Goal: Task Accomplishment & Management: Complete application form

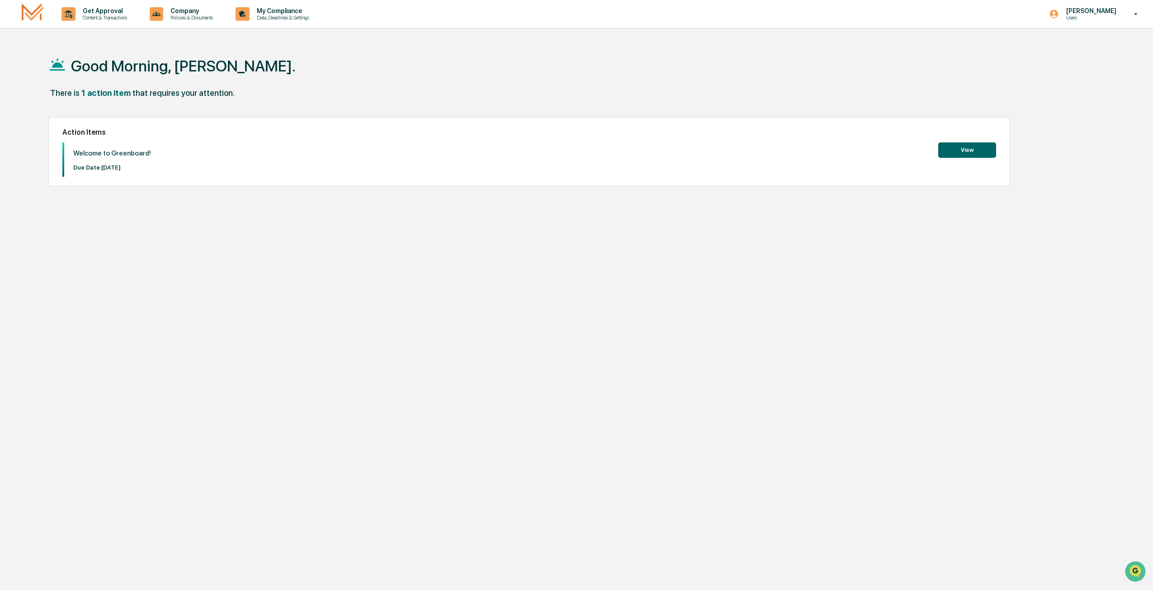
click at [966, 146] on button "View" at bounding box center [967, 149] width 58 height 15
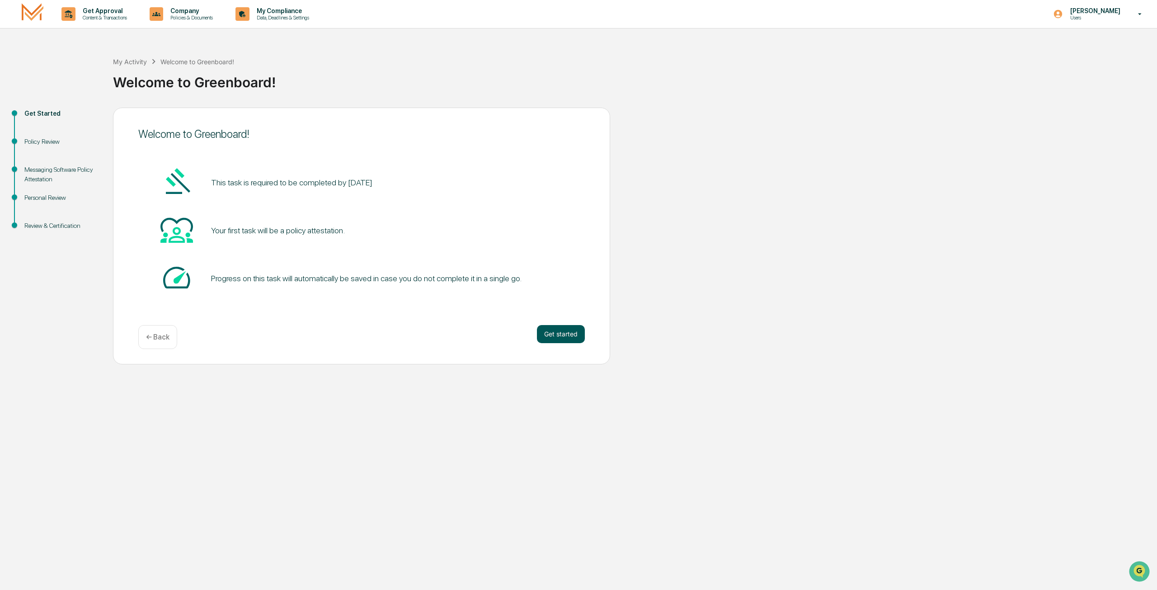
click at [562, 333] on button "Get started" at bounding box center [561, 334] width 48 height 18
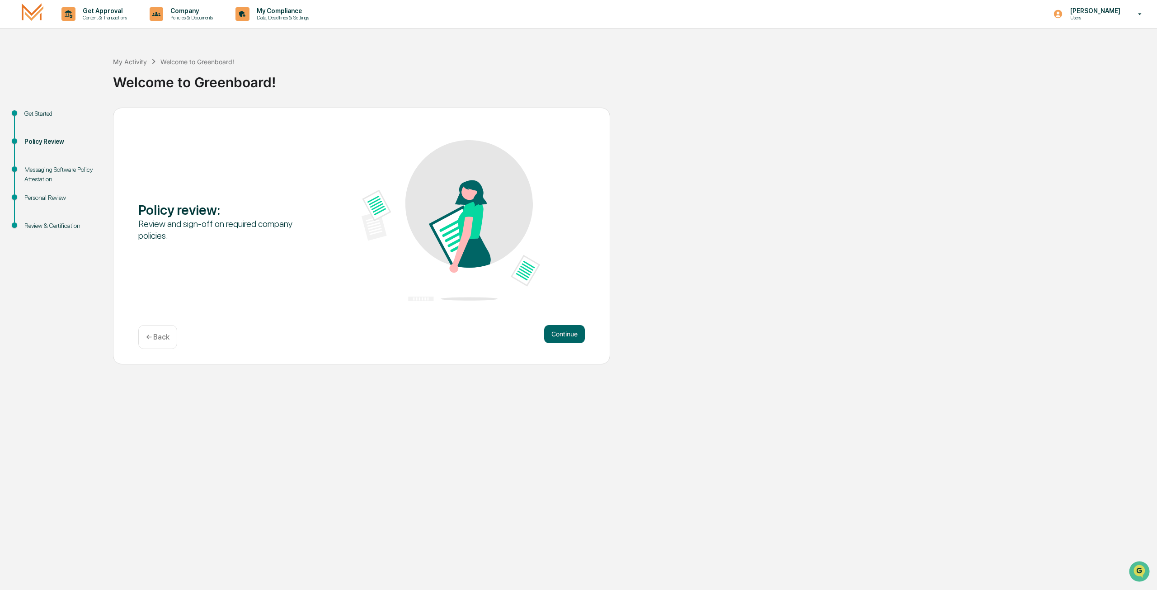
click at [562, 333] on button "Continue" at bounding box center [564, 334] width 41 height 18
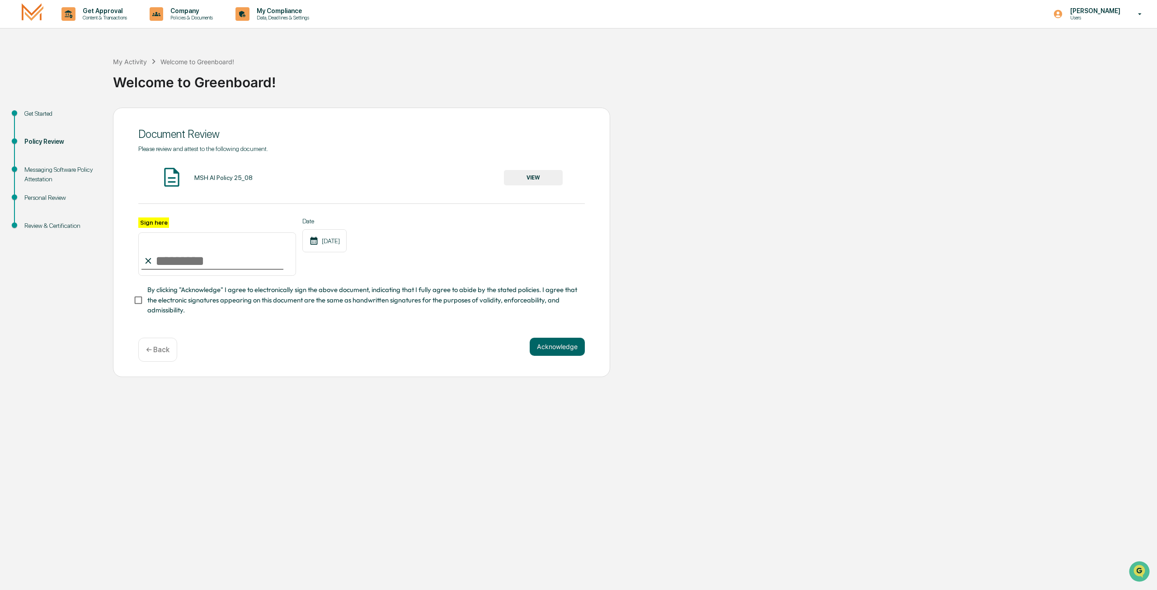
click at [525, 174] on button "VIEW" at bounding box center [533, 177] width 59 height 15
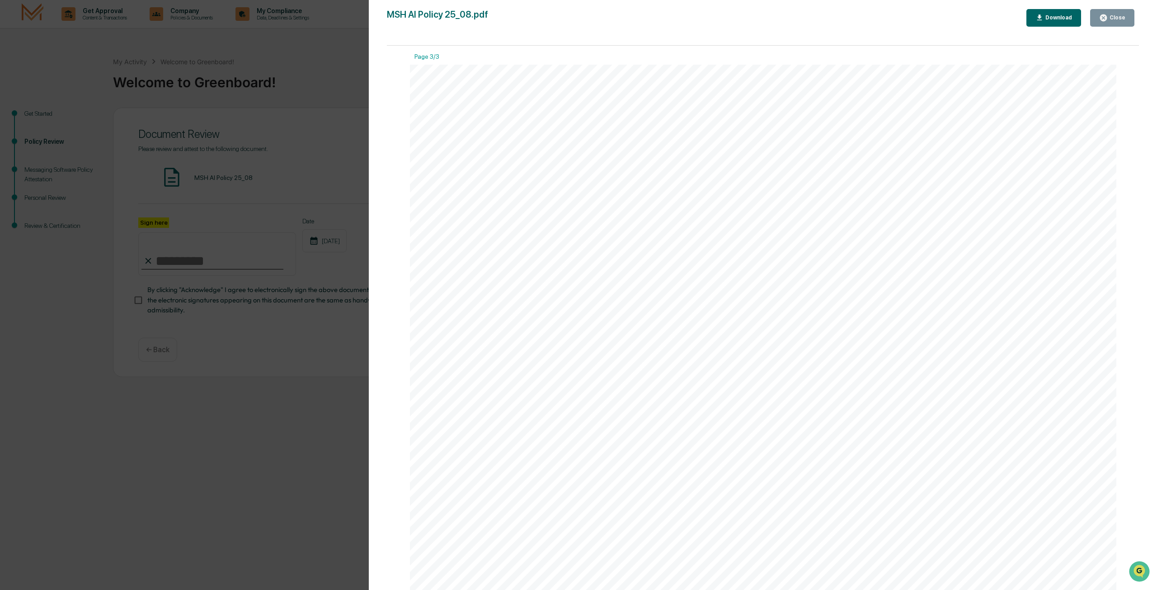
scroll to position [2279, 0]
click at [1119, 18] on div "Close" at bounding box center [1117, 17] width 18 height 6
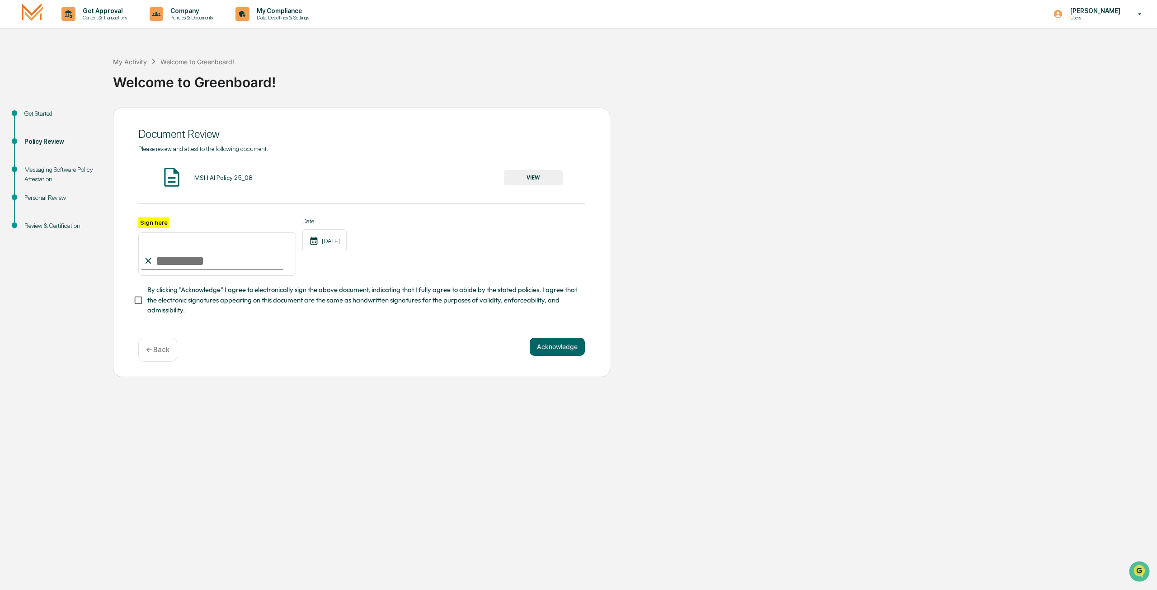
click at [163, 262] on input "Sign here" at bounding box center [217, 253] width 158 height 43
type input "**********"
click at [544, 348] on button "Acknowledge" at bounding box center [557, 347] width 55 height 18
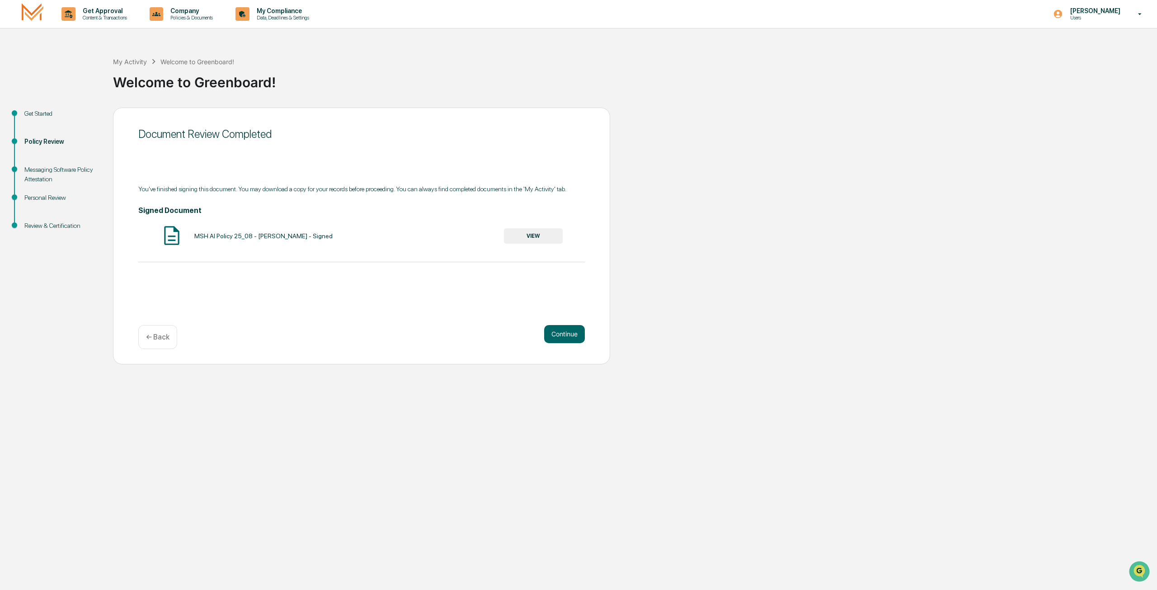
click at [526, 233] on button "VIEW" at bounding box center [533, 235] width 59 height 15
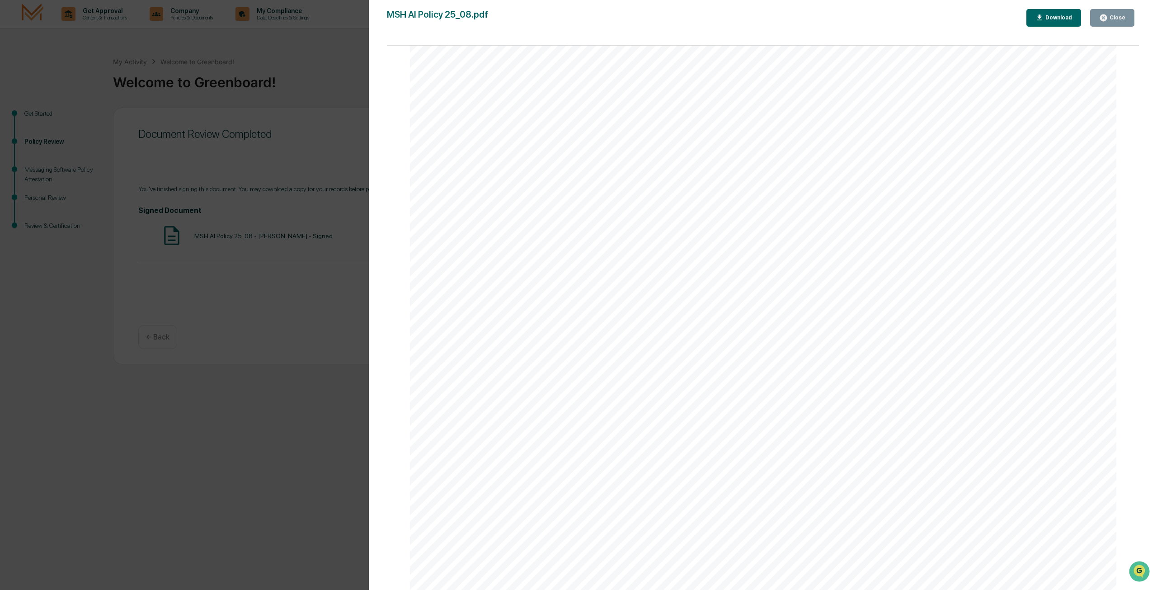
scroll to position [592, 0]
click at [1059, 14] on div "Download" at bounding box center [1058, 17] width 28 height 6
click at [456, 121] on div "AI Policy Generative Artificial Intelligence M.S. Howells & Co., Member FINRA/S…" at bounding box center [763, 523] width 707 height 915
click at [1119, 17] on div "Close" at bounding box center [1117, 17] width 18 height 6
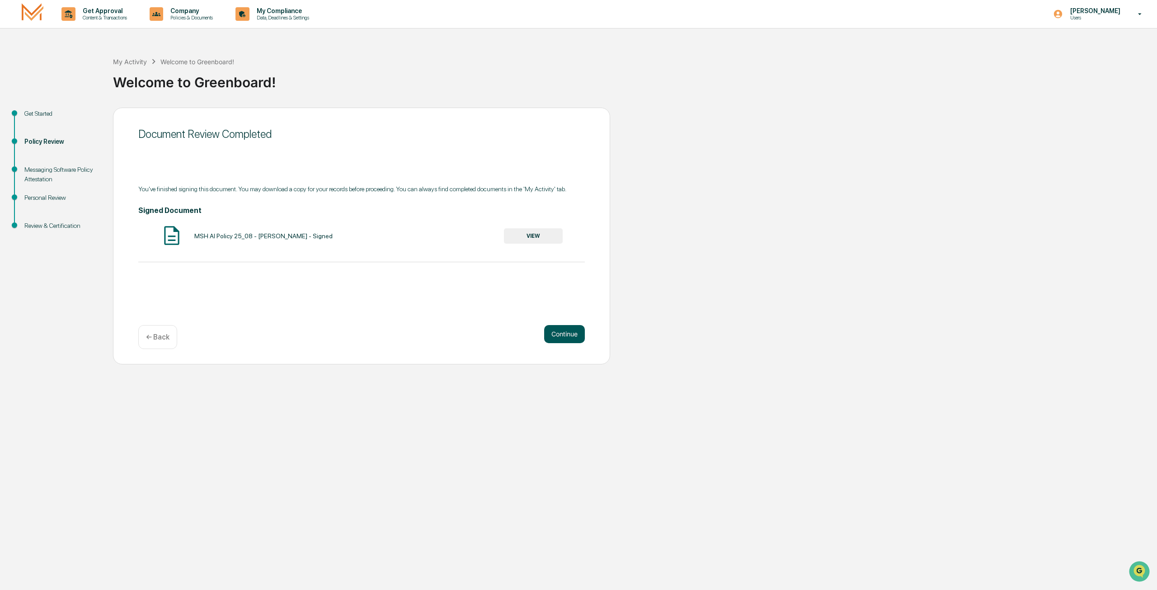
click at [562, 331] on button "Continue" at bounding box center [564, 334] width 41 height 18
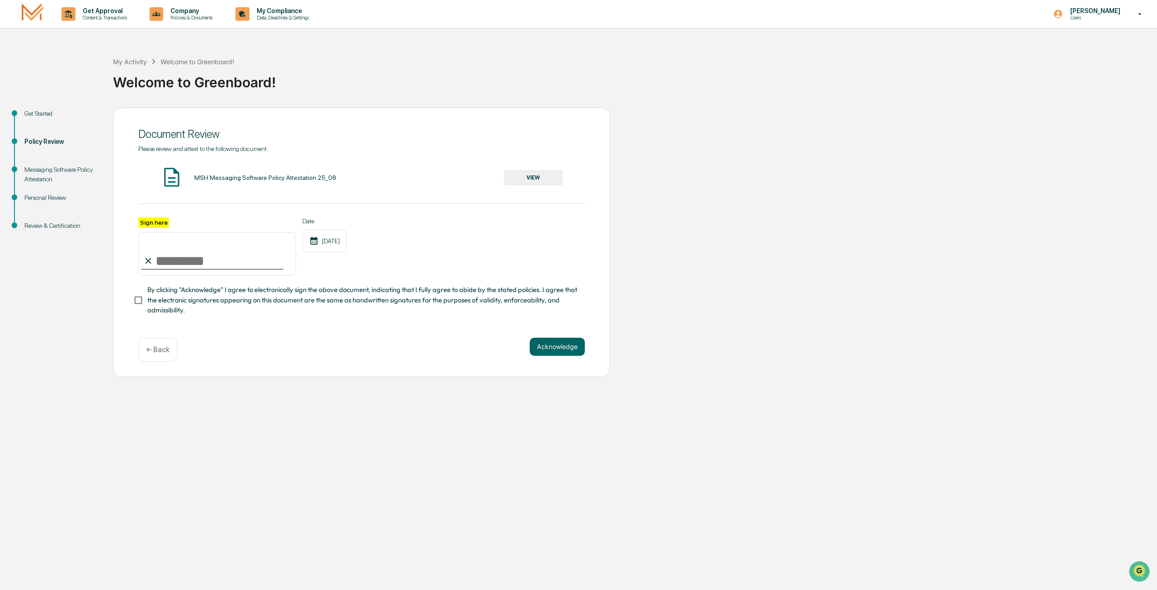
click at [527, 175] on button "VIEW" at bounding box center [533, 177] width 59 height 15
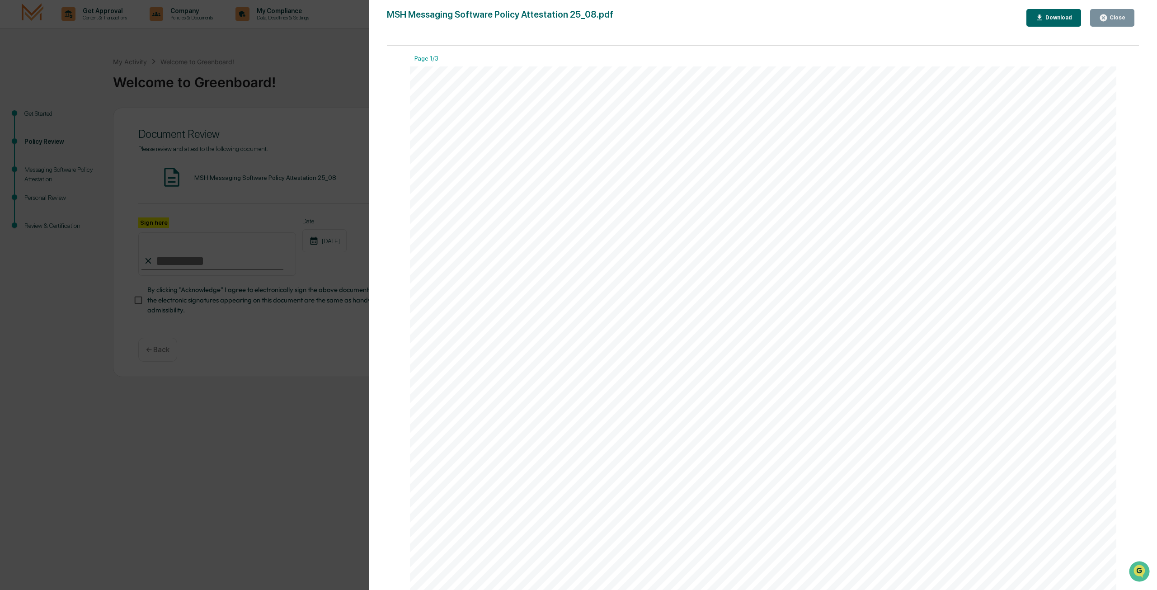
click at [1111, 18] on div "Close" at bounding box center [1117, 17] width 18 height 6
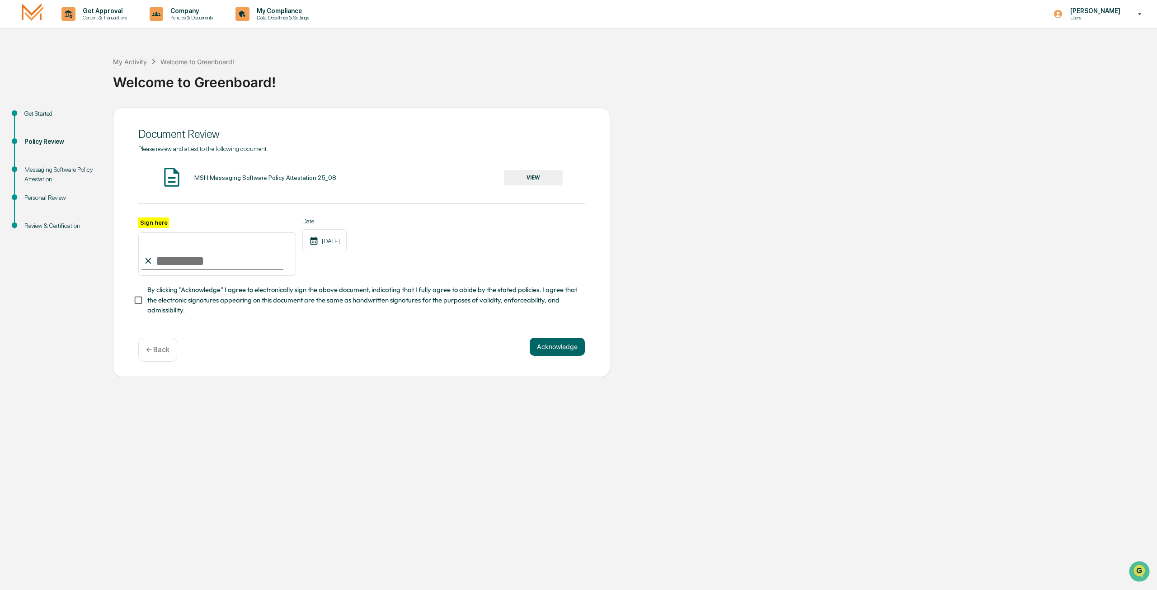
click at [163, 259] on input "Sign here" at bounding box center [217, 253] width 158 height 43
type input "**********"
click at [539, 345] on button "Acknowledge" at bounding box center [557, 347] width 55 height 18
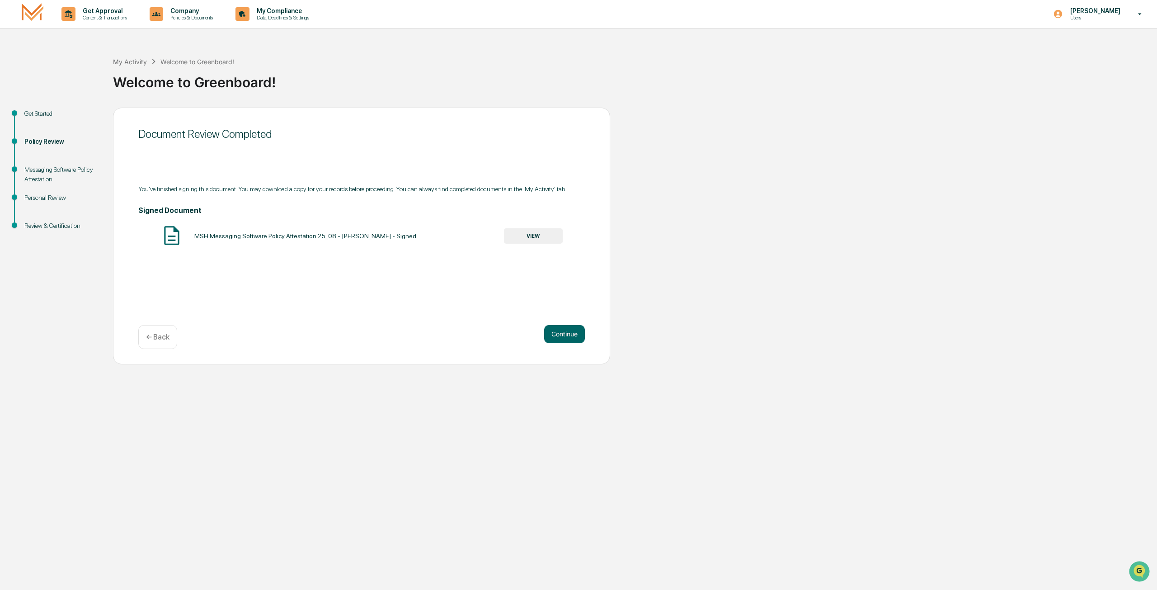
click at [528, 235] on button "VIEW" at bounding box center [533, 235] width 59 height 15
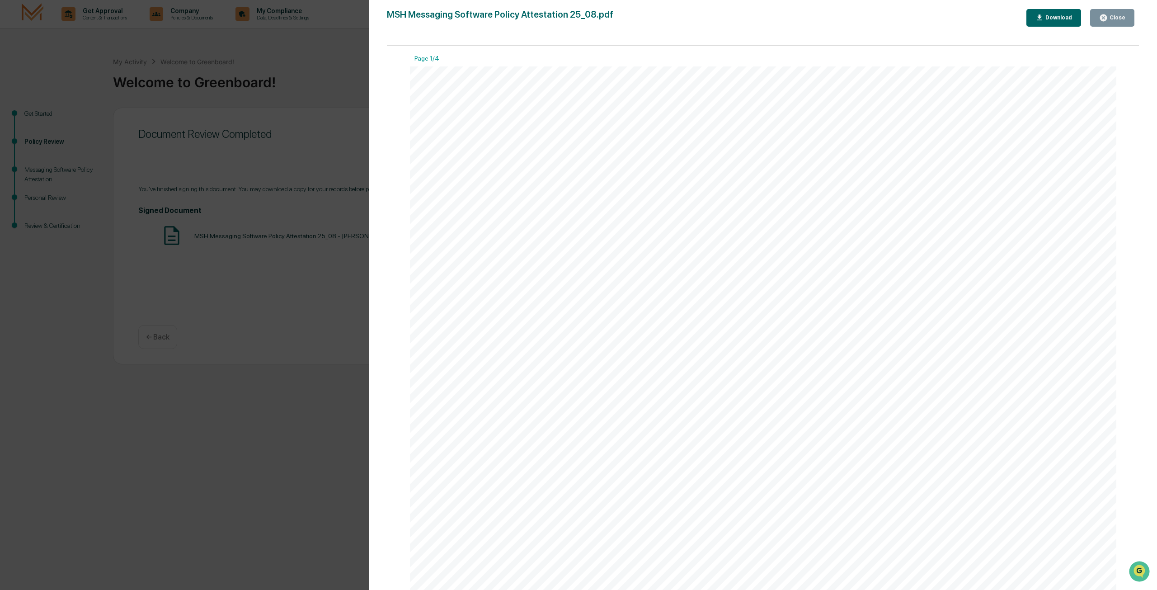
click at [1057, 13] on button "Download" at bounding box center [1053, 18] width 55 height 18
click at [1129, 21] on button "Close" at bounding box center [1112, 18] width 44 height 18
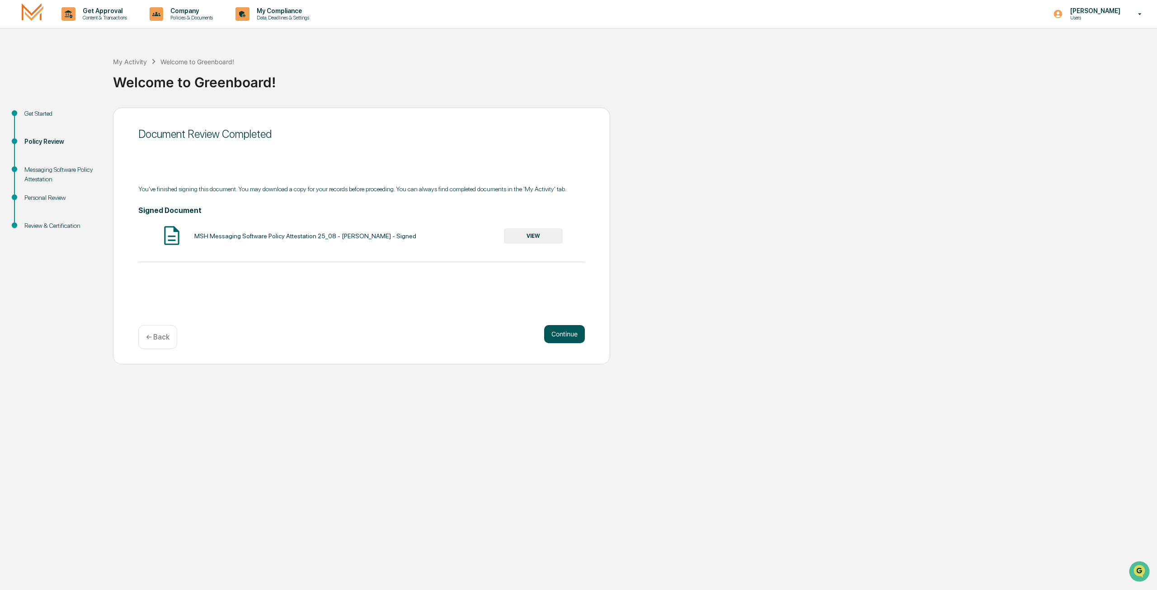
click at [553, 331] on button "Continue" at bounding box center [564, 334] width 41 height 18
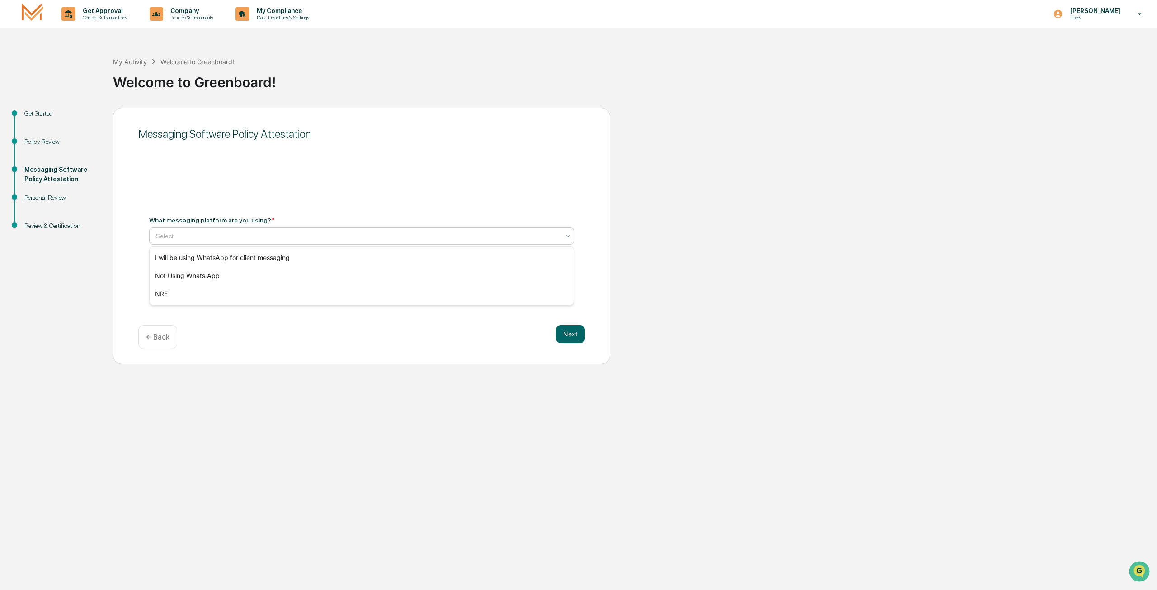
click at [196, 233] on div at bounding box center [358, 235] width 404 height 9
click at [196, 270] on div "Not Using Whats App" at bounding box center [362, 276] width 424 height 18
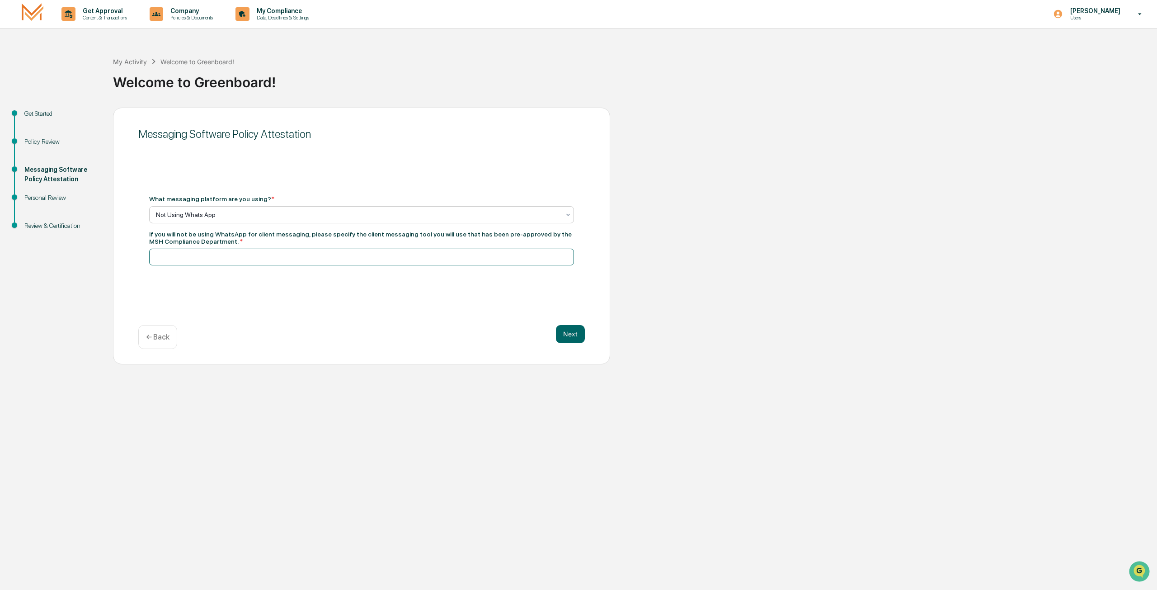
click at [215, 252] on input at bounding box center [361, 257] width 425 height 17
type input "**********"
click at [573, 331] on button "Next" at bounding box center [570, 334] width 29 height 18
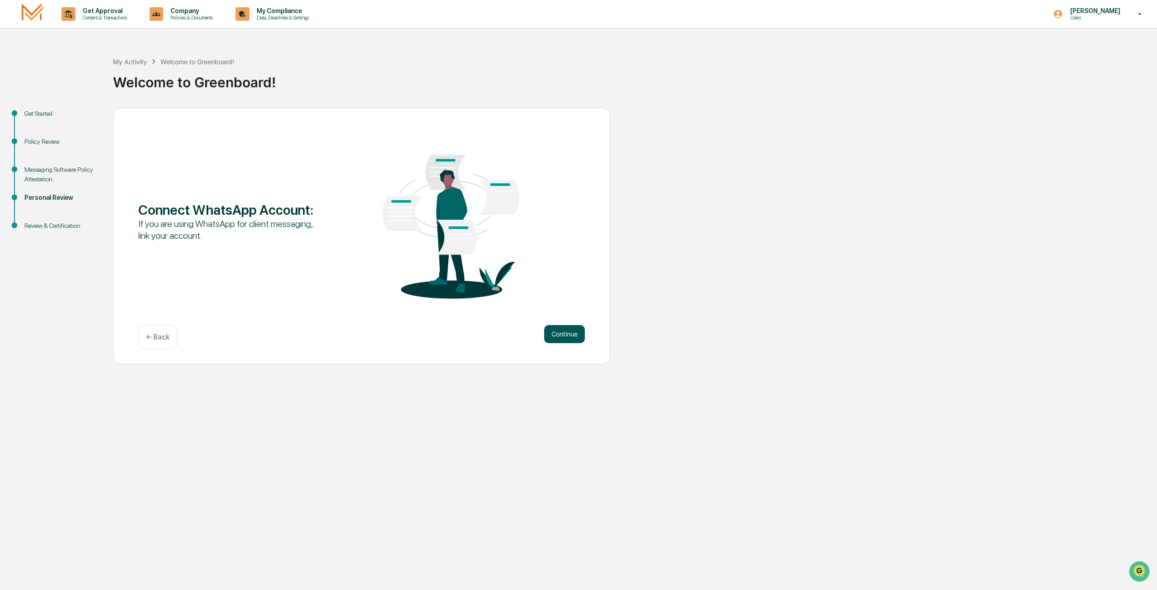
click at [572, 332] on button "Continue" at bounding box center [564, 334] width 41 height 18
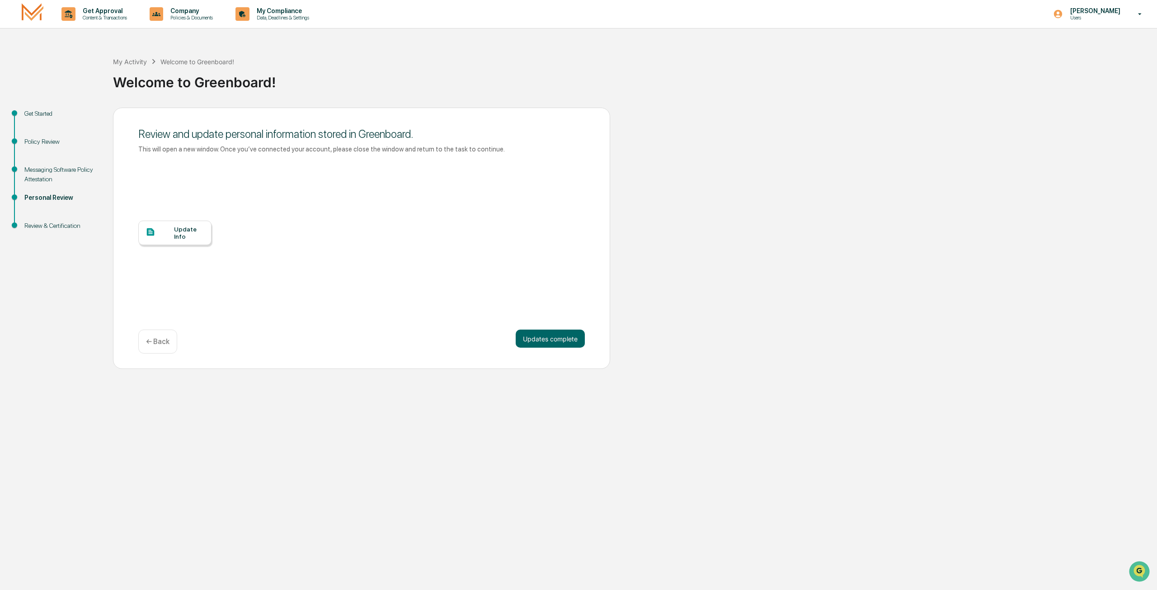
click at [196, 231] on div "Update Info" at bounding box center [189, 233] width 30 height 14
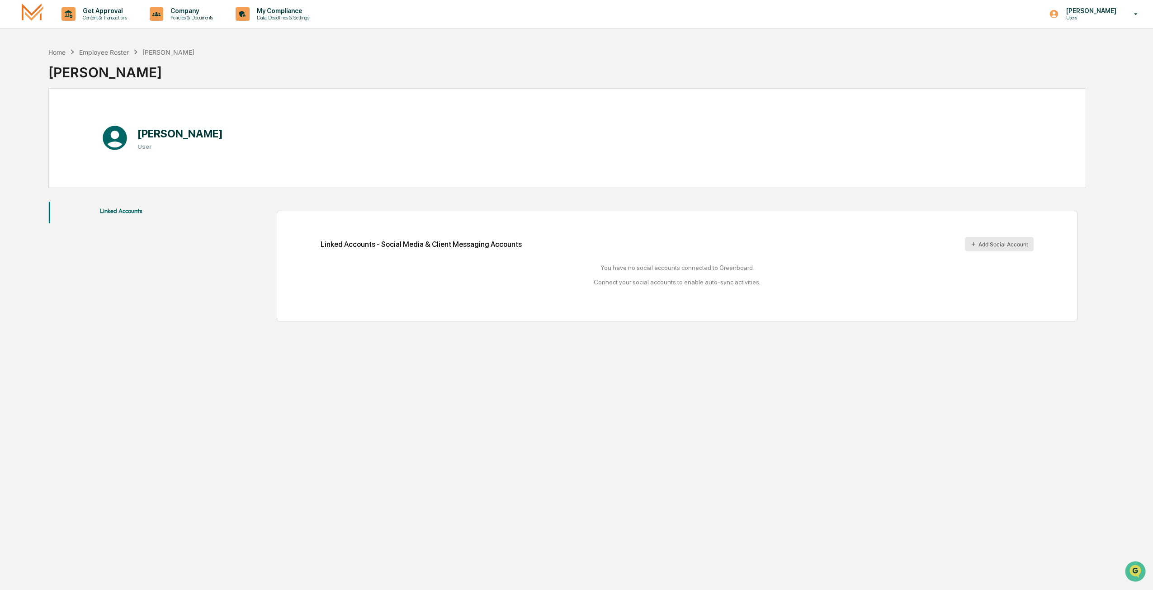
click at [978, 243] on button "Add Social Account" at bounding box center [999, 244] width 69 height 14
click at [122, 210] on button "Linked Accounts" at bounding box center [121, 213] width 145 height 22
click at [1104, 10] on p "[PERSON_NAME]" at bounding box center [1090, 10] width 62 height 7
click at [457, 61] on div at bounding box center [578, 295] width 1157 height 590
click at [257, 13] on p "My Compliance" at bounding box center [282, 10] width 64 height 7
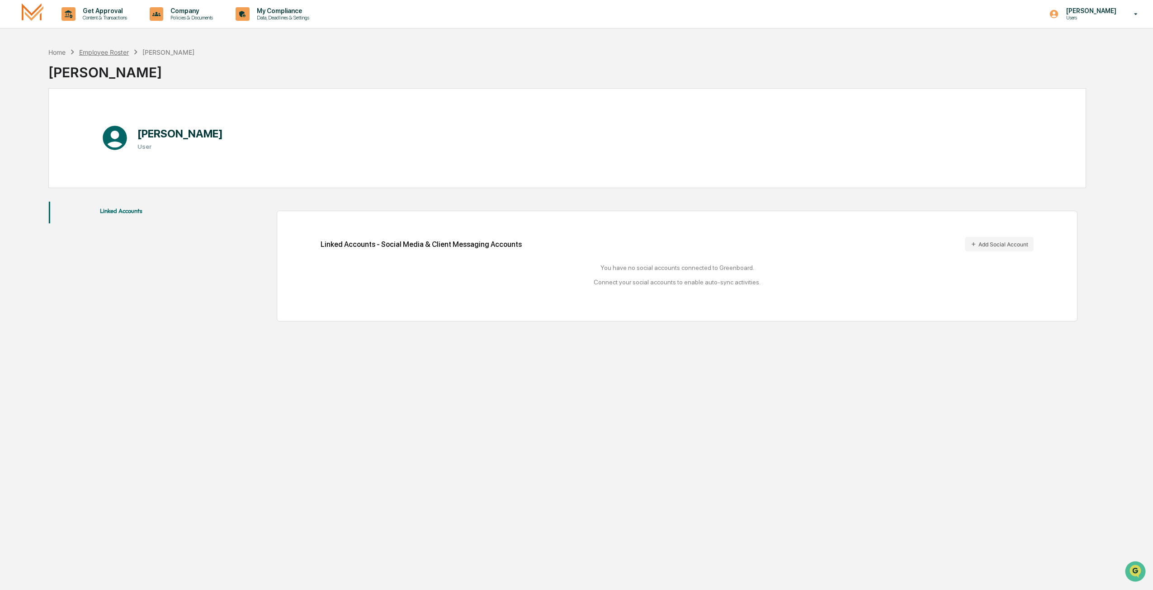
click at [111, 48] on div "Employee Roster" at bounding box center [104, 52] width 50 height 8
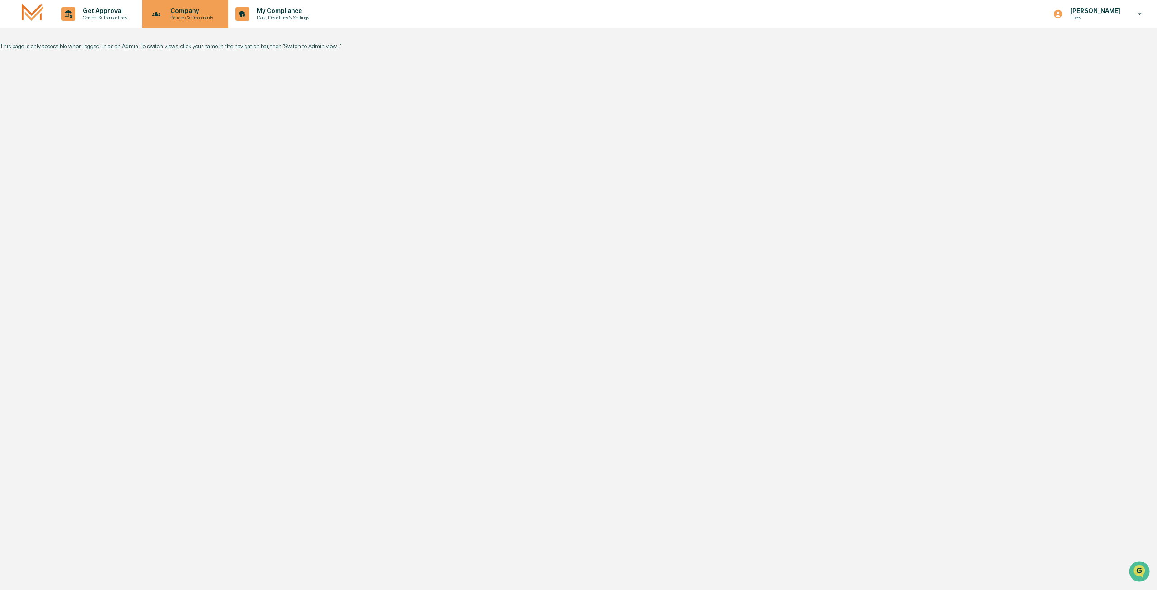
click at [193, 13] on p "Company" at bounding box center [190, 10] width 54 height 7
click at [204, 44] on li "Policy Document Library" at bounding box center [205, 46] width 118 height 17
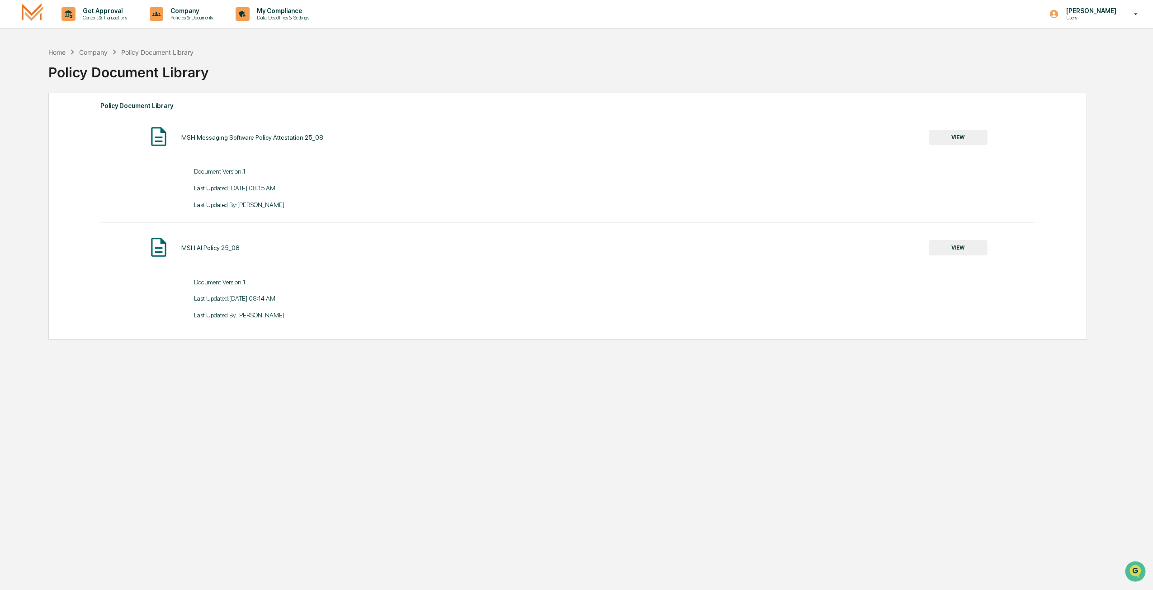
click at [961, 134] on button "VIEW" at bounding box center [957, 137] width 59 height 15
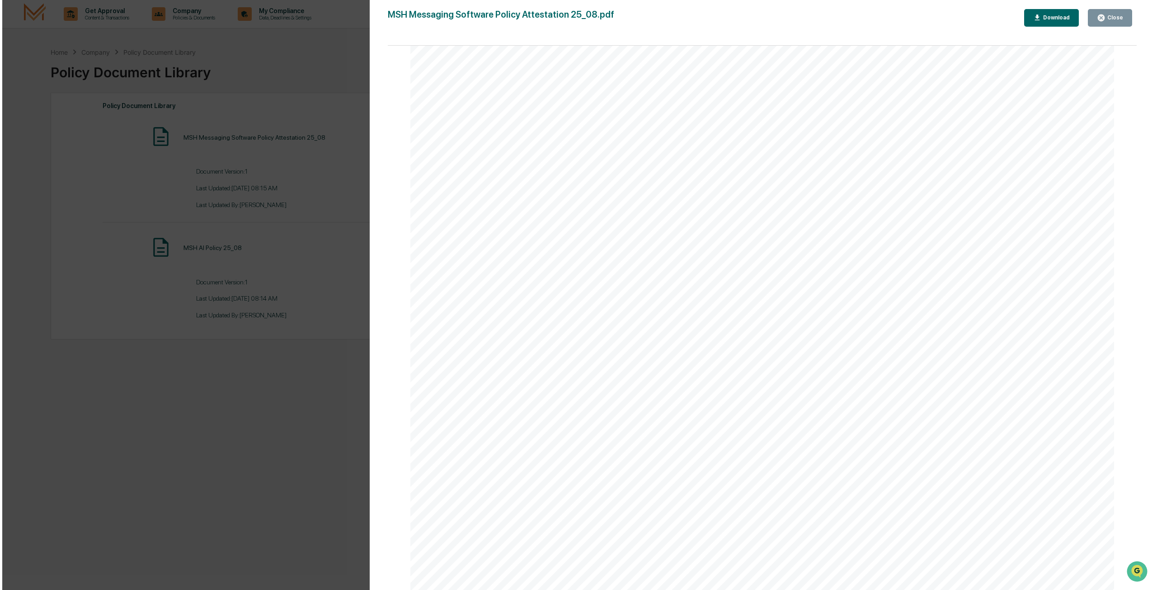
scroll to position [2269, 0]
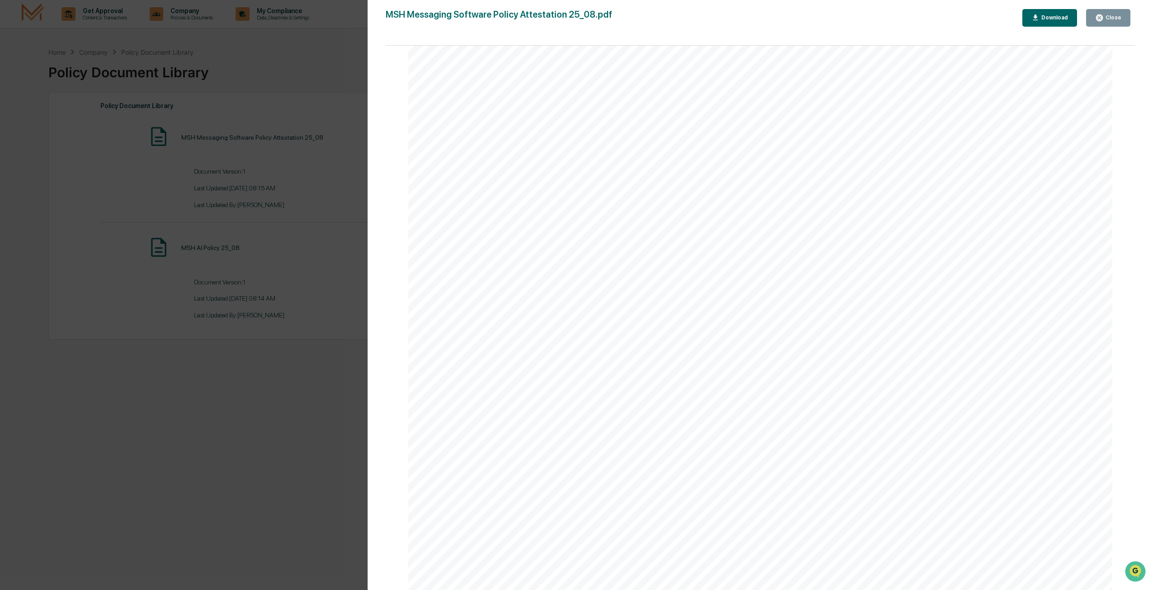
click at [1103, 17] on icon "button" at bounding box center [1099, 18] width 9 height 9
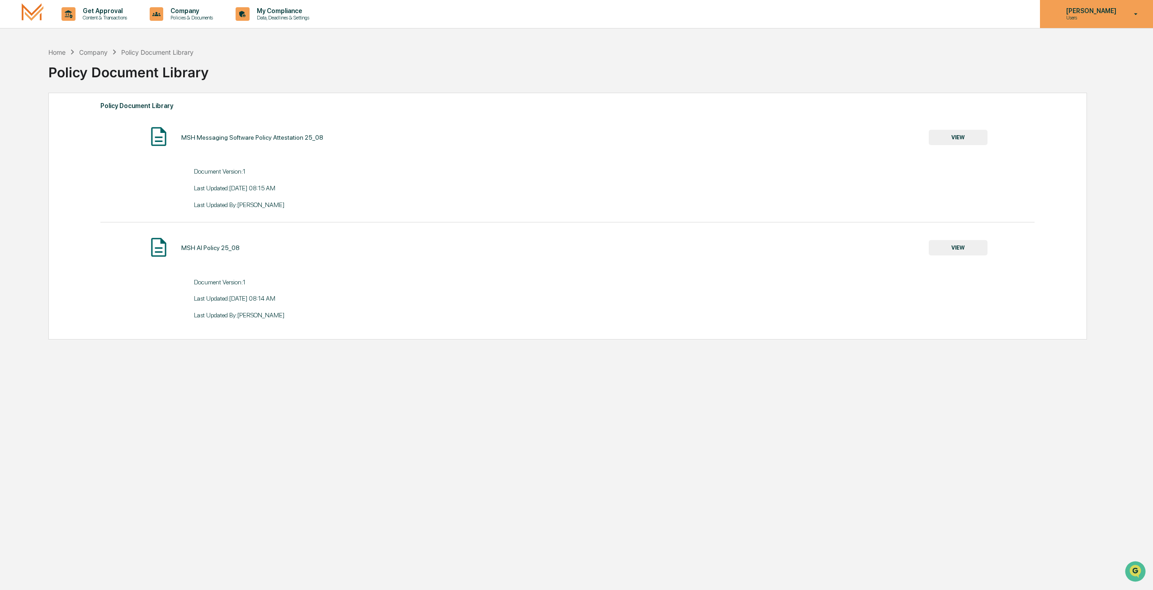
click at [1136, 11] on icon at bounding box center [1136, 14] width 16 height 9
click at [1051, 62] on li "Logout" at bounding box center [1086, 62] width 127 height 17
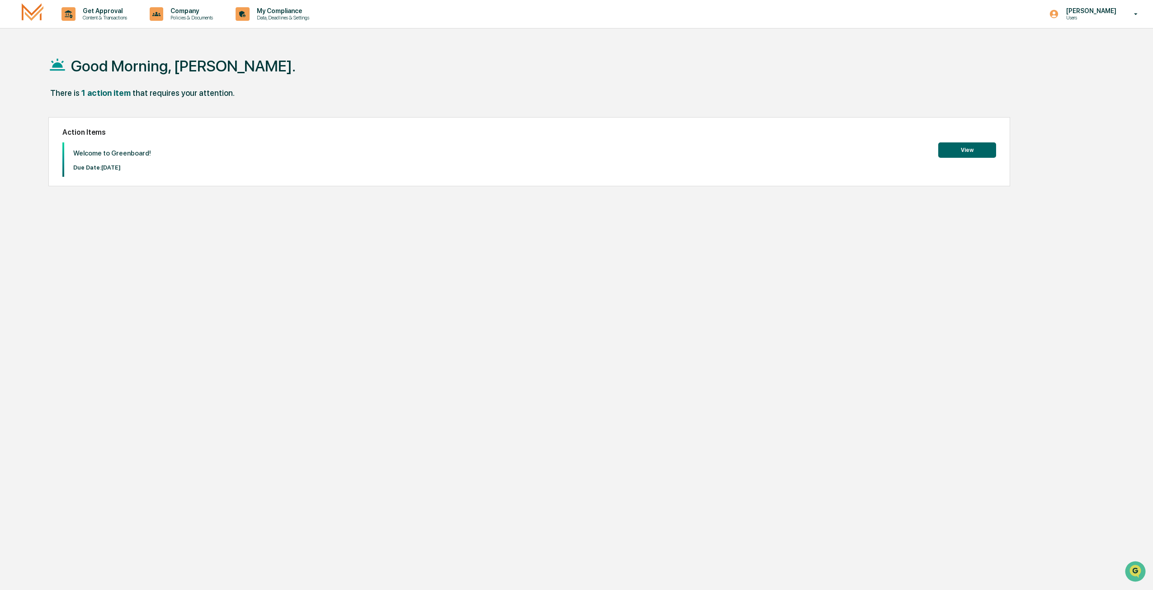
click at [948, 147] on button "View" at bounding box center [967, 149] width 58 height 15
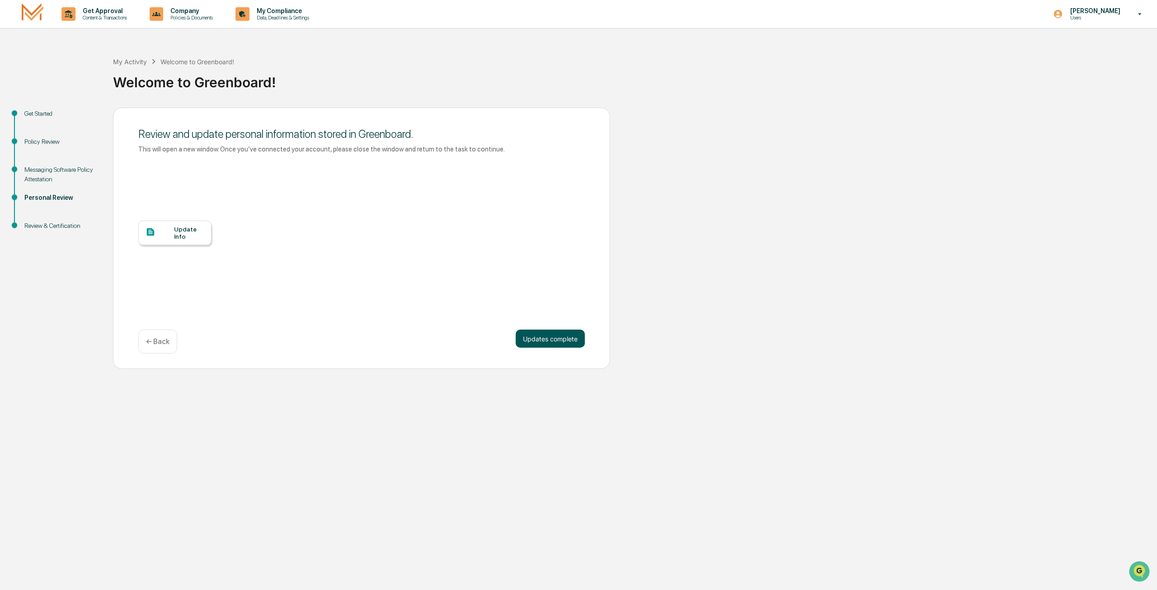
click at [533, 334] on button "Updates complete" at bounding box center [550, 339] width 69 height 18
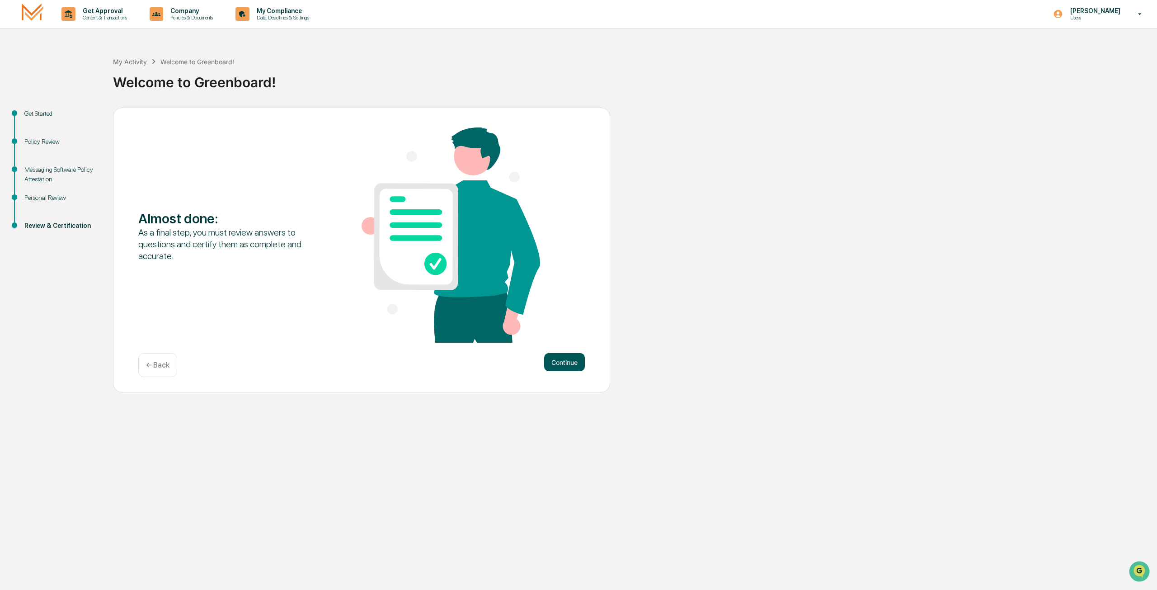
click at [564, 360] on button "Continue" at bounding box center [564, 362] width 41 height 18
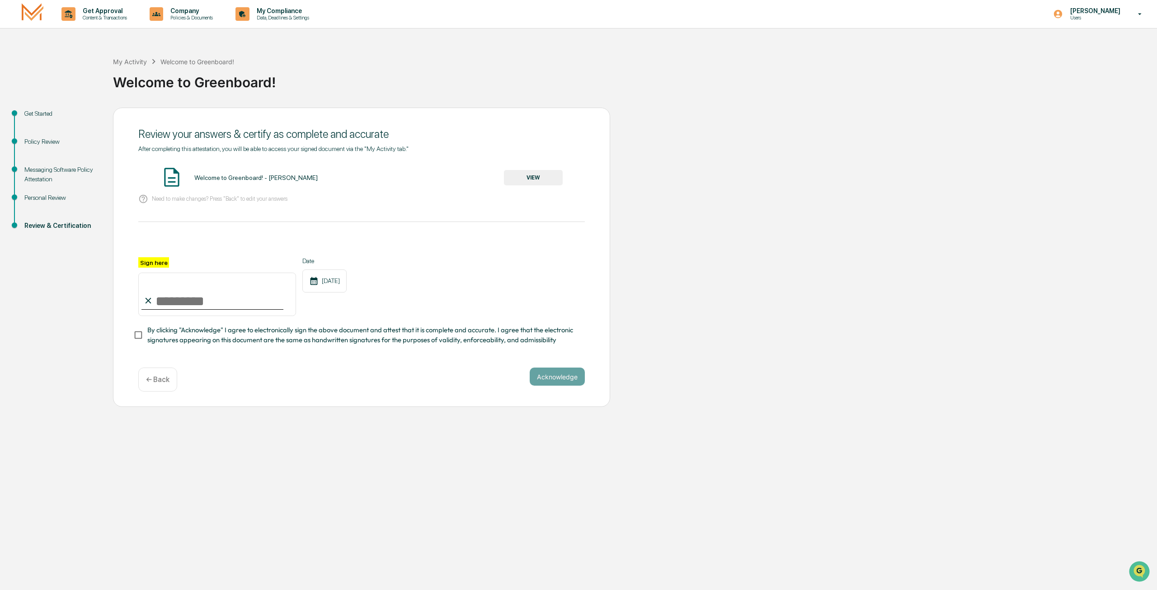
click at [532, 174] on button "VIEW" at bounding box center [533, 177] width 59 height 15
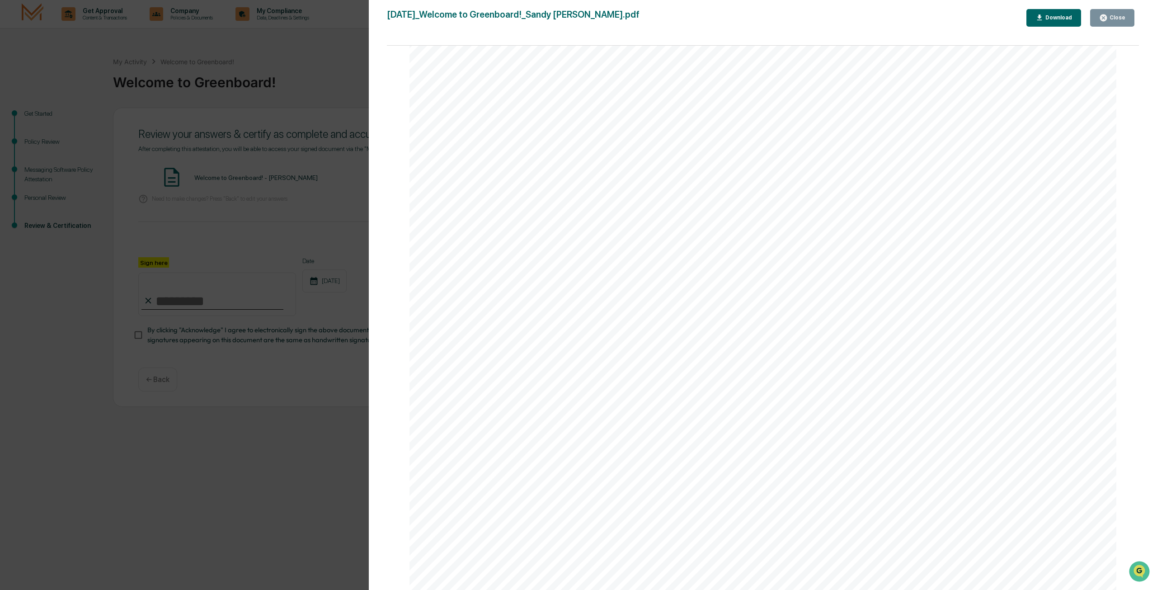
scroll to position [1446, 0]
click at [1106, 14] on icon "button" at bounding box center [1103, 17] width 7 height 7
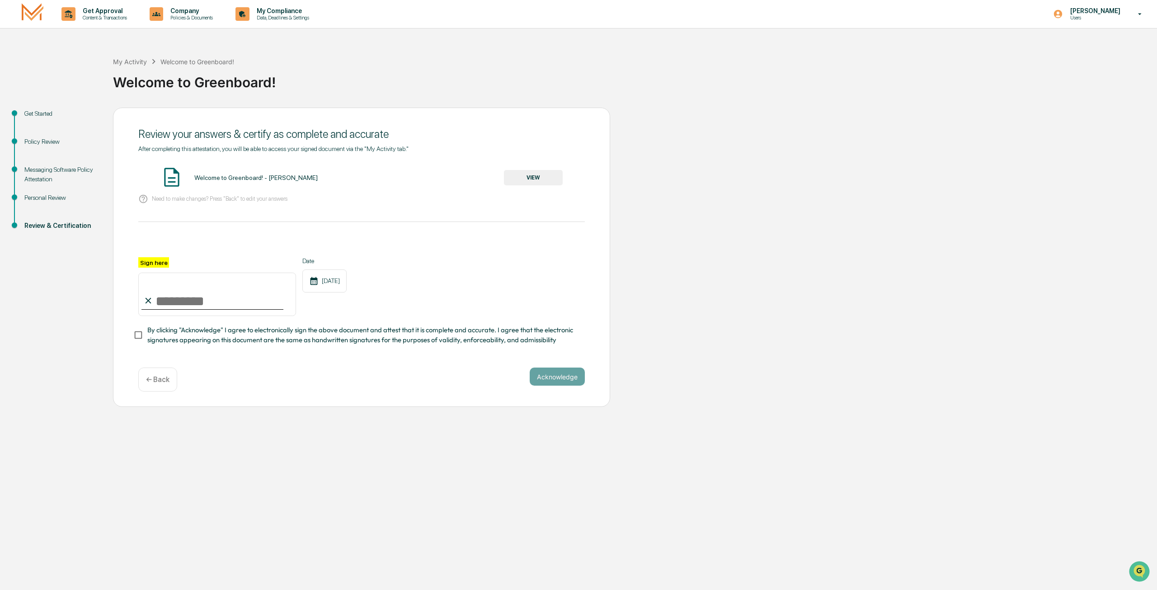
click at [188, 303] on input "Sign here" at bounding box center [217, 294] width 158 height 43
type input "**********"
click at [547, 379] on button "Acknowledge" at bounding box center [557, 376] width 55 height 18
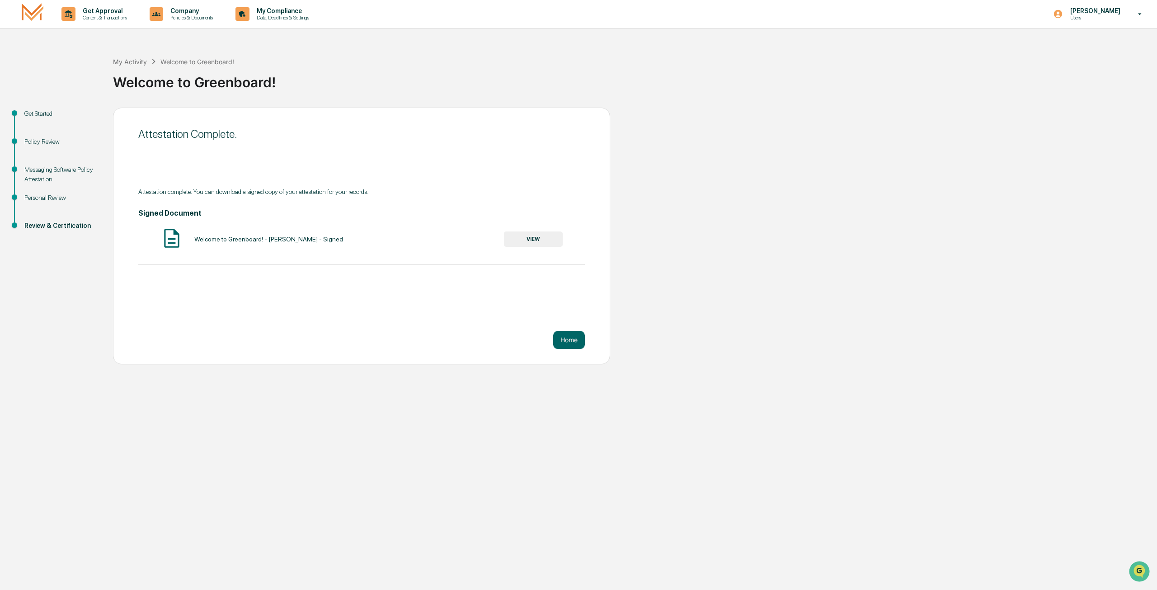
click at [527, 233] on button "VIEW" at bounding box center [533, 238] width 59 height 15
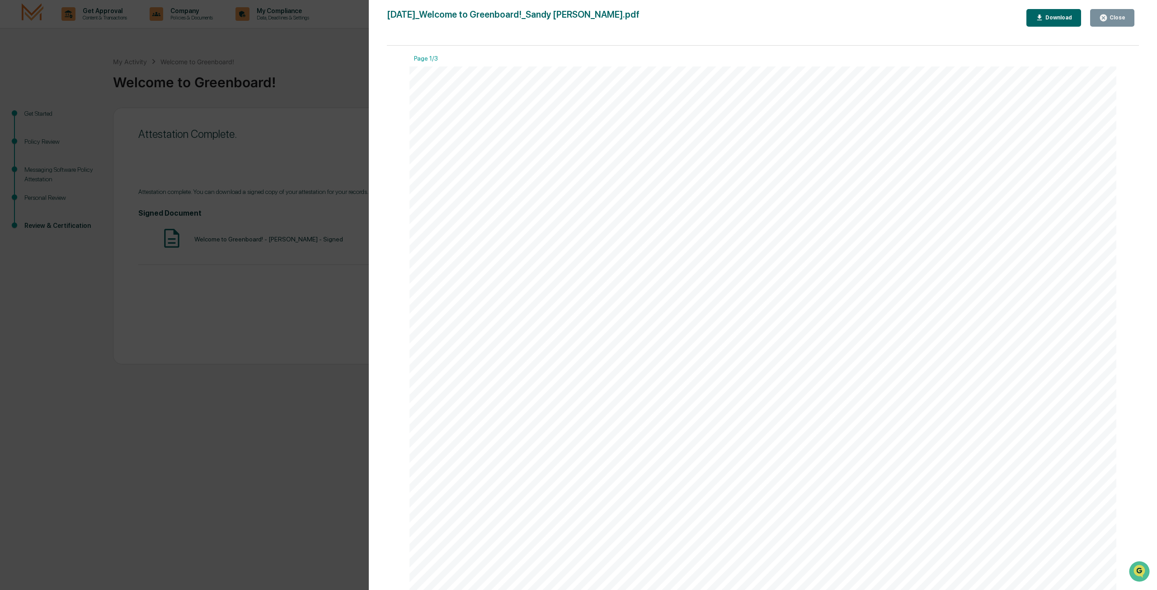
click at [1055, 19] on div "Download" at bounding box center [1058, 17] width 28 height 6
drag, startPoint x: 868, startPoint y: 186, endPoint x: 884, endPoint y: 168, distance: 24.0
click at [868, 186] on div "September 18, 2025 M.S. Howells & Co. - BD Welcome to Greenboard! - Sandy Marti…" at bounding box center [763, 566] width 707 height 1000
click at [1117, 12] on button "Close" at bounding box center [1112, 18] width 44 height 18
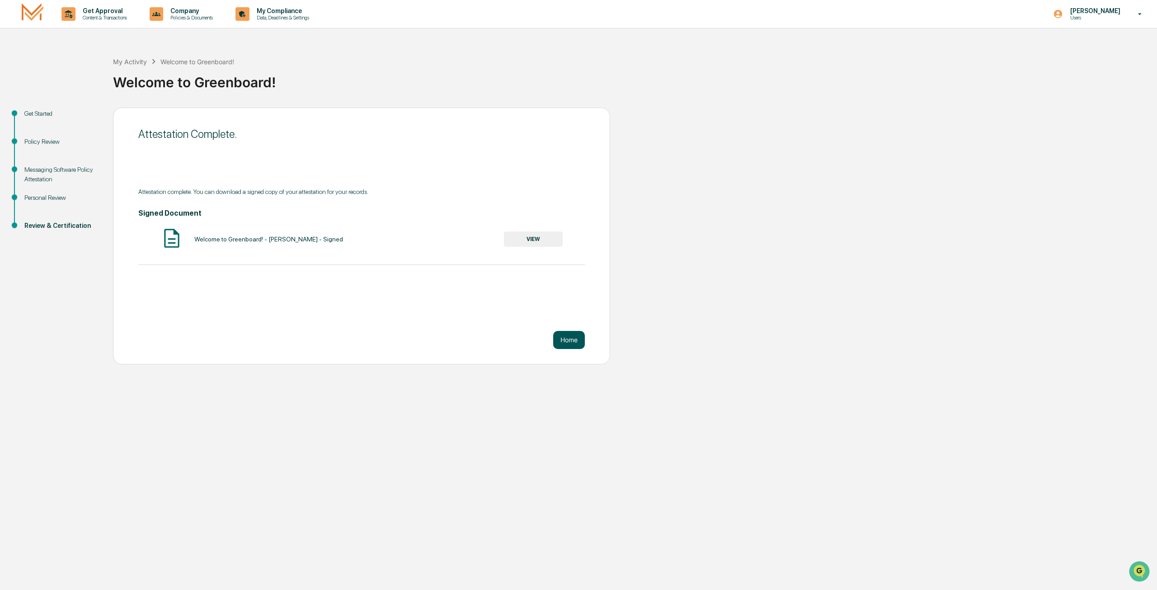
click at [570, 338] on button "Home" at bounding box center [569, 340] width 32 height 18
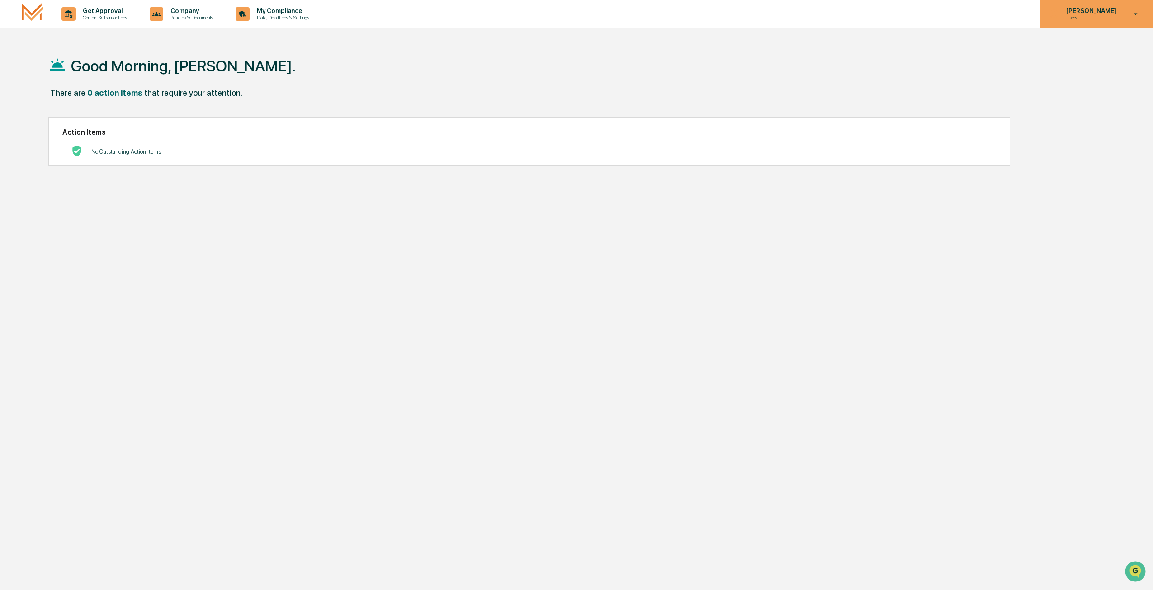
click at [1129, 12] on icon at bounding box center [1136, 14] width 16 height 9
click at [1050, 61] on li "Logout" at bounding box center [1086, 62] width 127 height 17
